Goal: Task Accomplishment & Management: Manage account settings

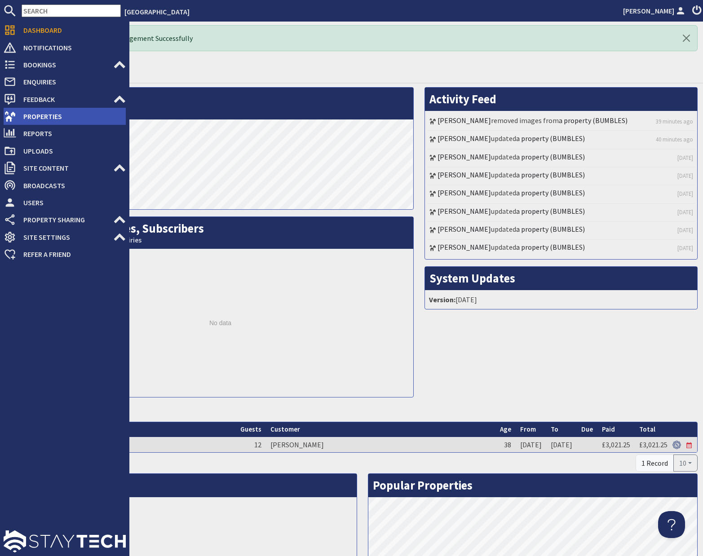
click at [24, 119] on span "Properties" at bounding box center [71, 116] width 110 height 14
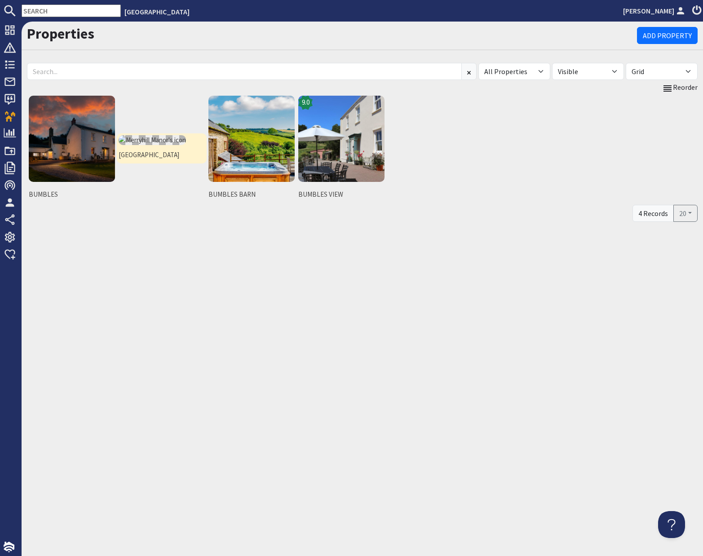
click at [138, 139] on img at bounding box center [152, 140] width 67 height 10
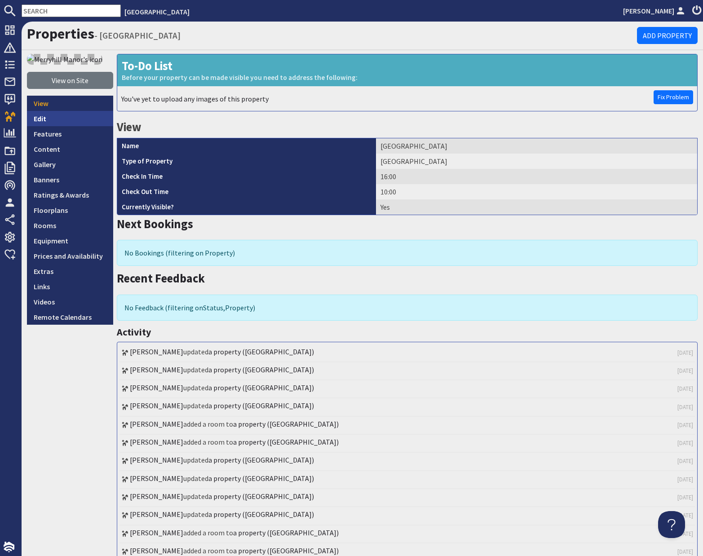
click at [38, 120] on link "Edit" at bounding box center [70, 118] width 86 height 15
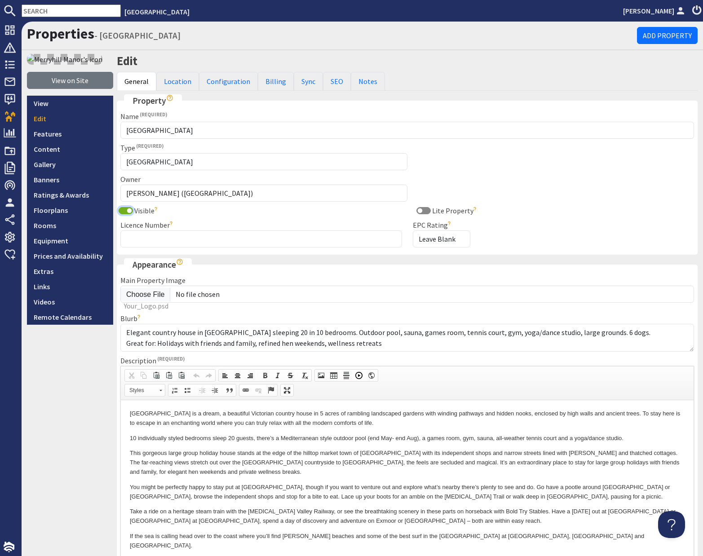
click at [127, 210] on input "Visible" at bounding box center [126, 210] width 14 height 7
click at [123, 212] on input "Visible" at bounding box center [126, 210] width 14 height 7
checkbox input "true"
click at [77, 81] on link "View on Site" at bounding box center [70, 80] width 86 height 17
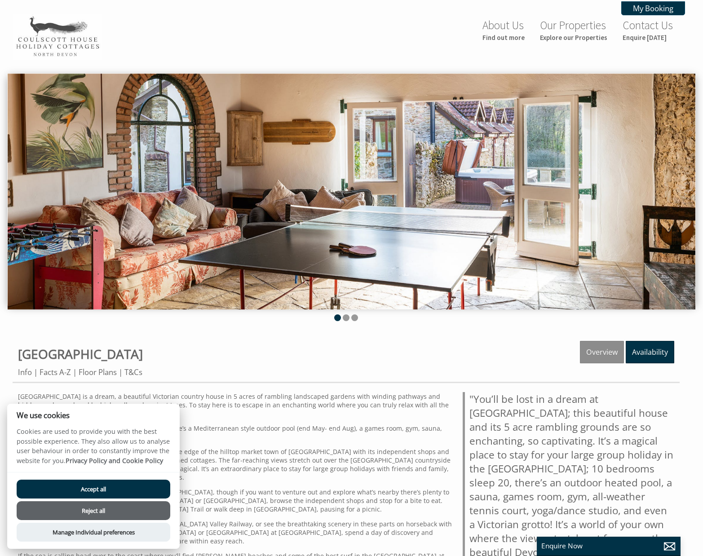
click at [666, 316] on ul at bounding box center [346, 318] width 667 height 9
click at [649, 352] on link "Availability" at bounding box center [650, 352] width 49 height 22
